Goal: Task Accomplishment & Management: Manage account settings

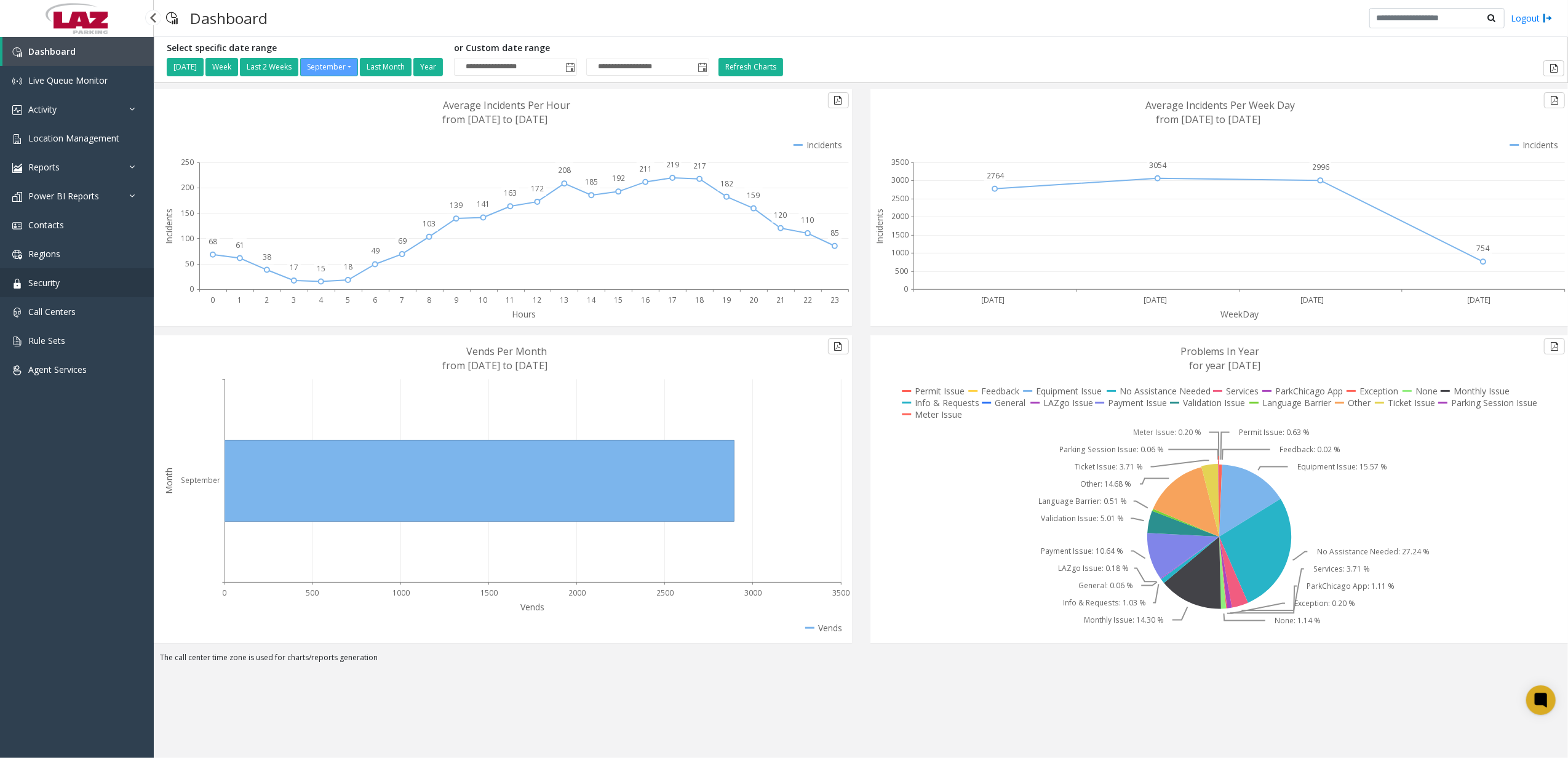
drag, startPoint x: 82, startPoint y: 291, endPoint x: 75, endPoint y: 284, distance: 9.9
click at [81, 291] on link "Security" at bounding box center [77, 283] width 154 height 29
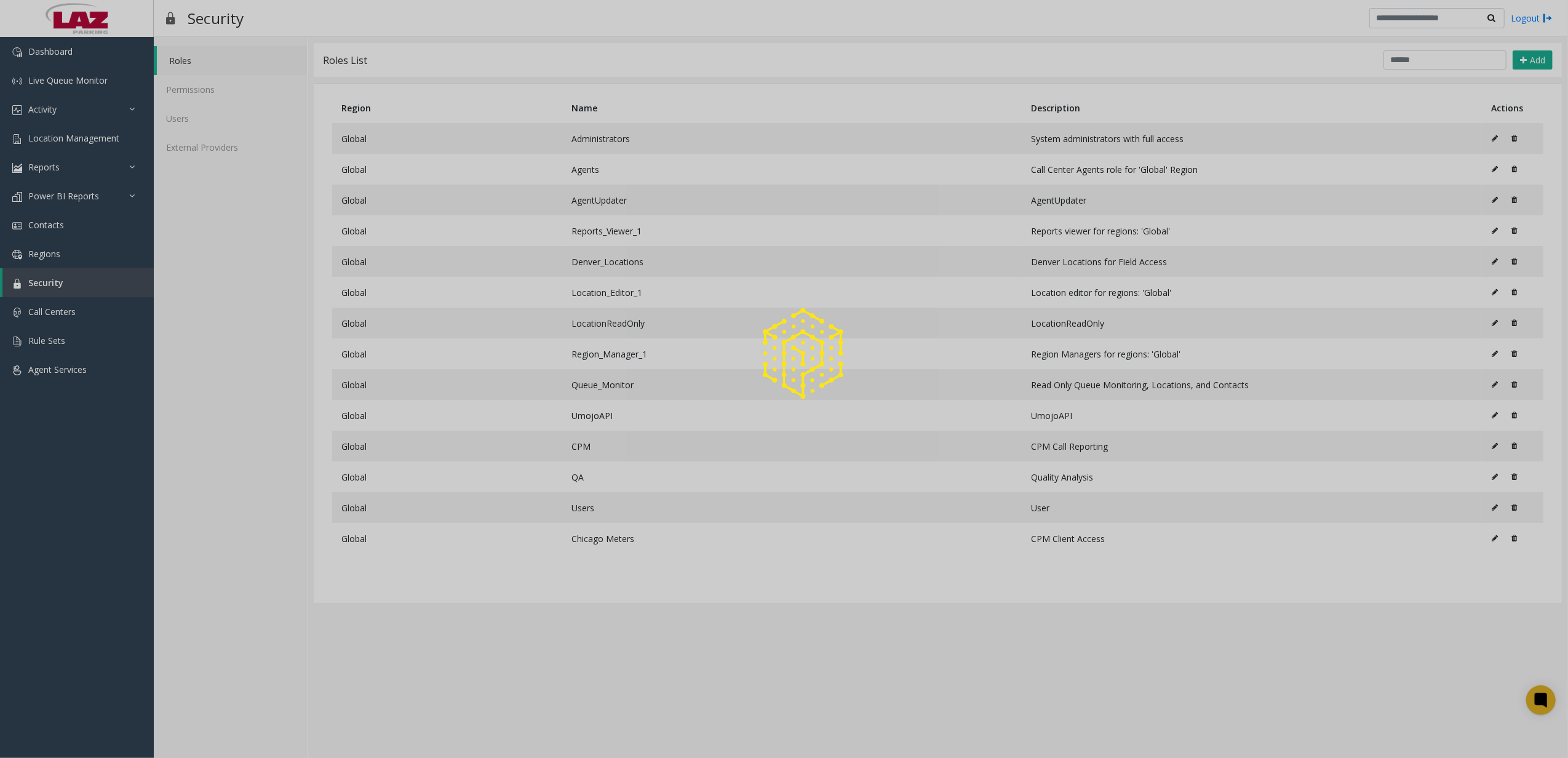
click at [177, 113] on div at bounding box center [784, 379] width 1568 height 758
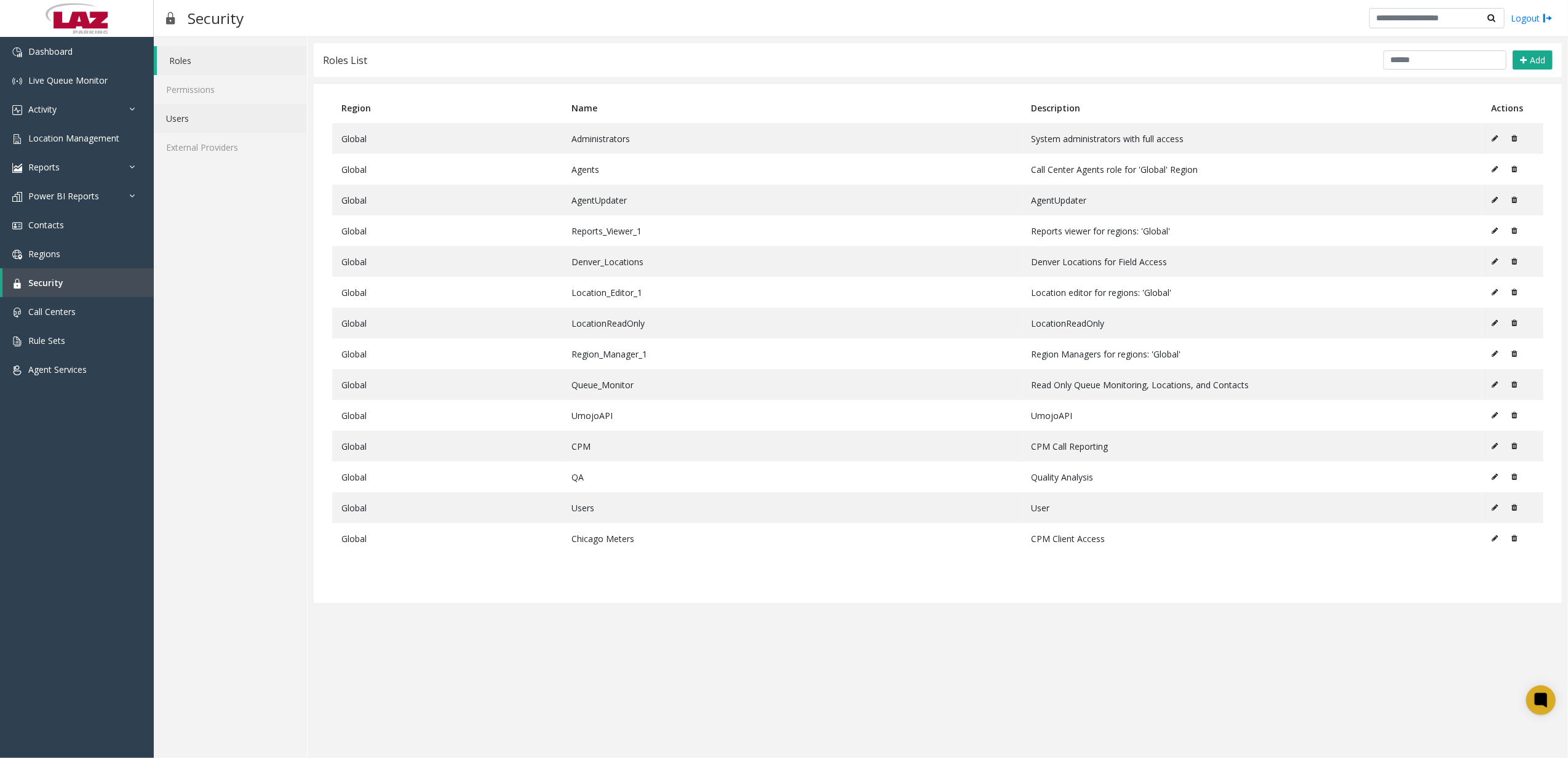
click at [177, 114] on link "Users" at bounding box center [230, 119] width 153 height 29
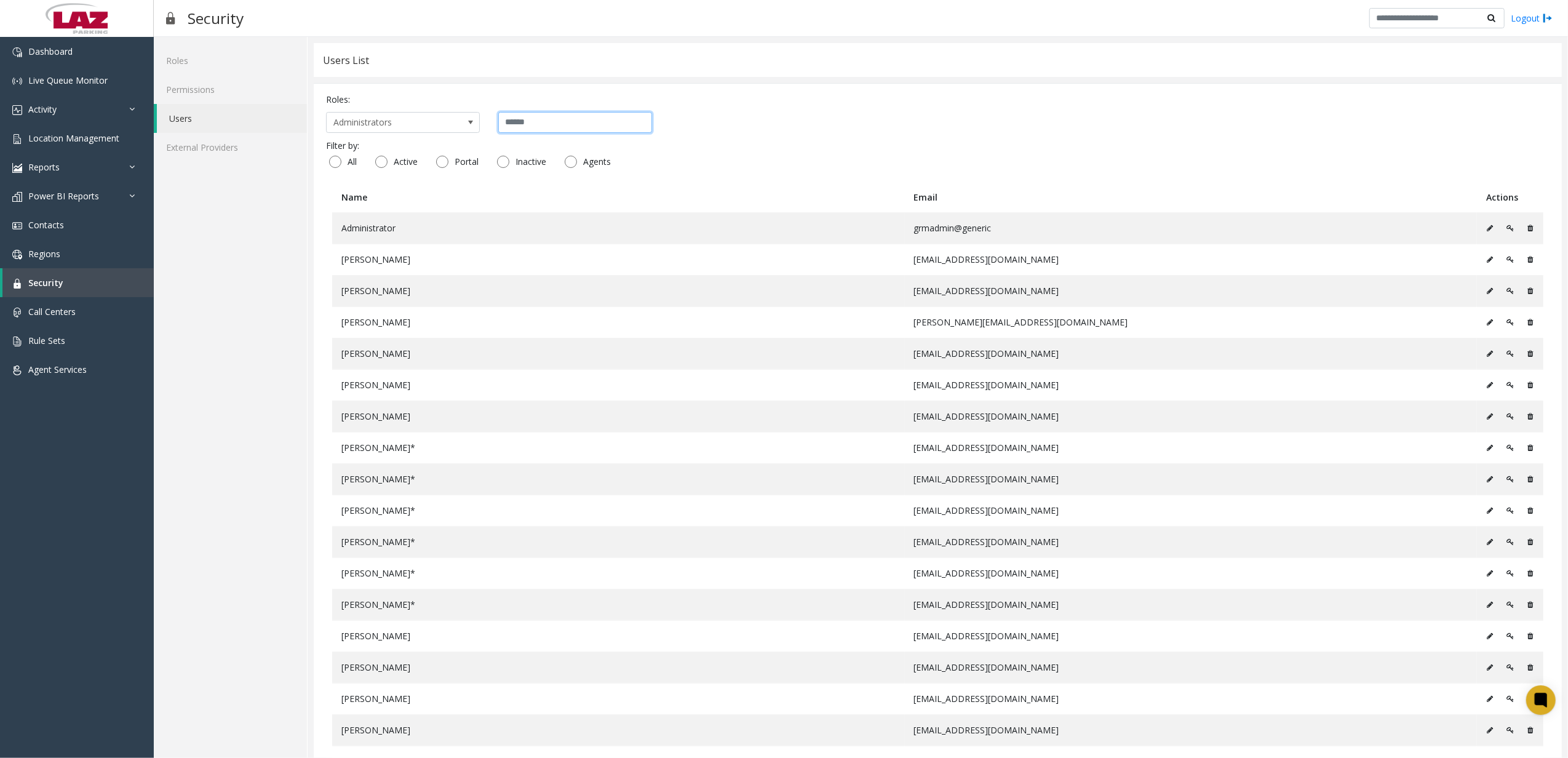
click at [595, 118] on input "text" at bounding box center [575, 122] width 154 height 21
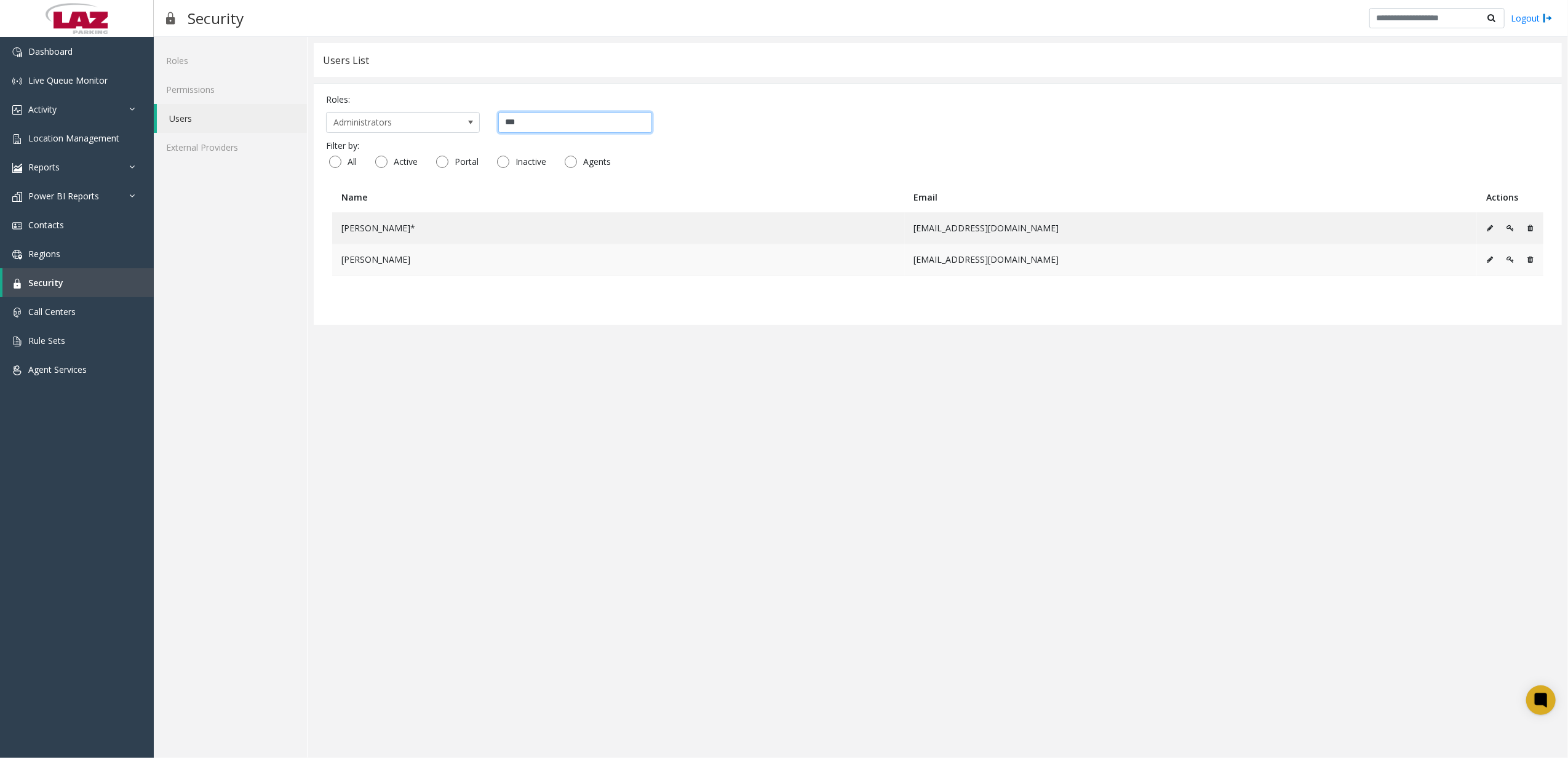
type input "***"
click at [1509, 259] on icon at bounding box center [1510, 260] width 8 height 8
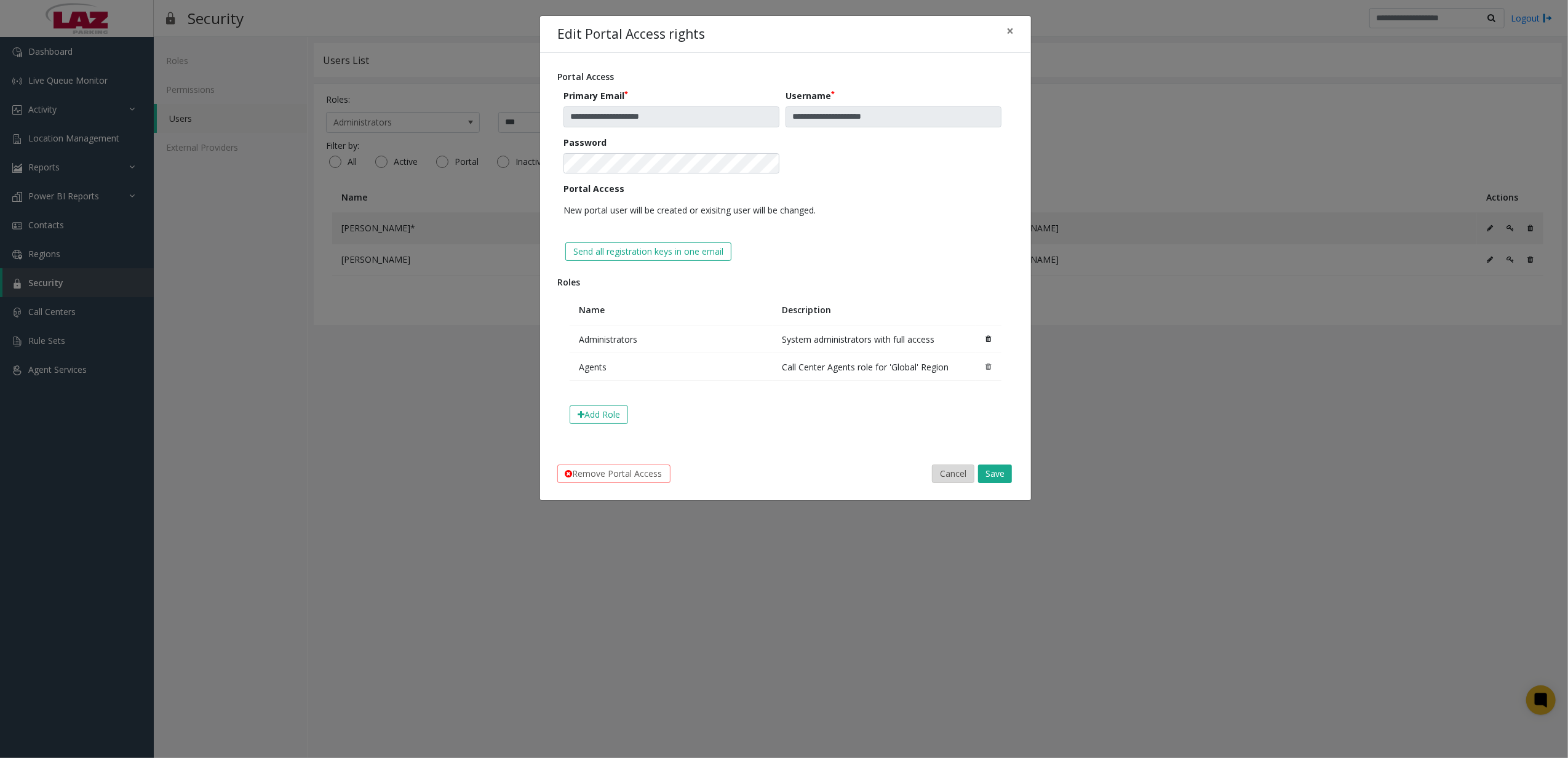
click at [932, 471] on button "Cancel" at bounding box center [953, 473] width 42 height 18
